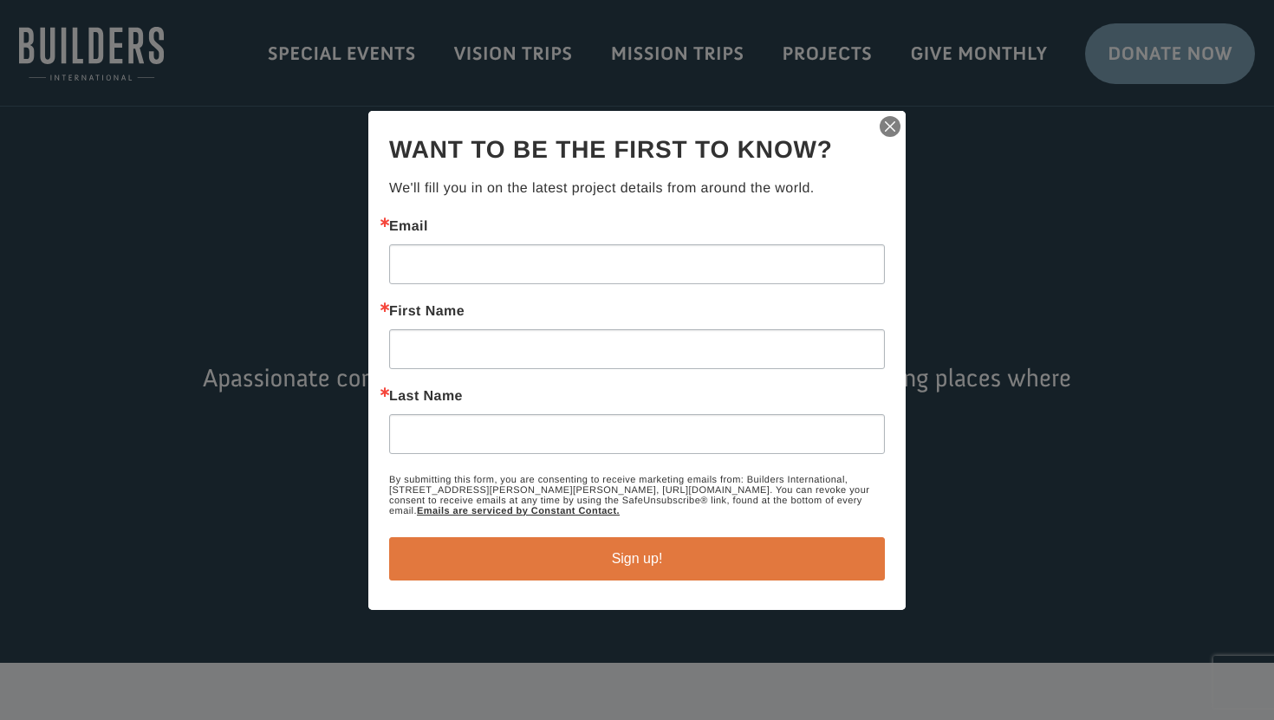
click at [891, 124] on img "button" at bounding box center [890, 126] width 24 height 24
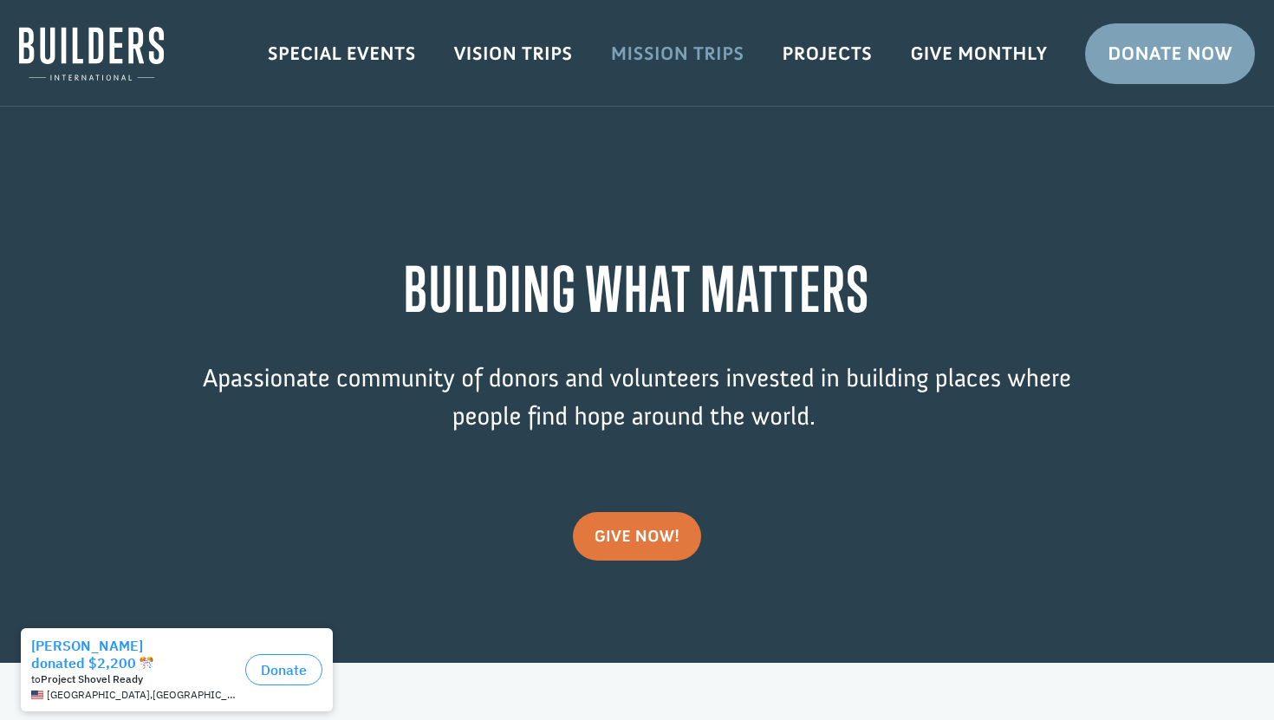
click at [632, 62] on link "Mission Trips" at bounding box center [678, 54] width 172 height 50
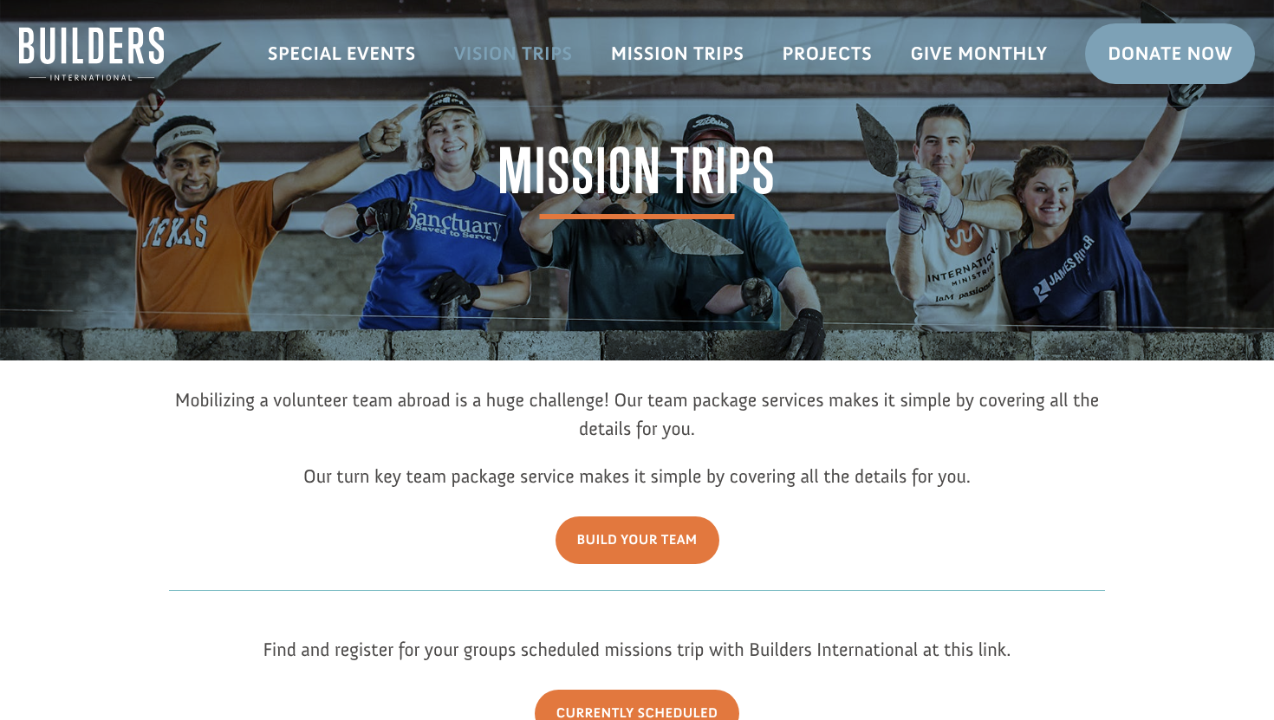
click at [498, 49] on link "Vision Trips" at bounding box center [513, 54] width 157 height 50
